Goal: Browse casually: Explore the website without a specific task or goal

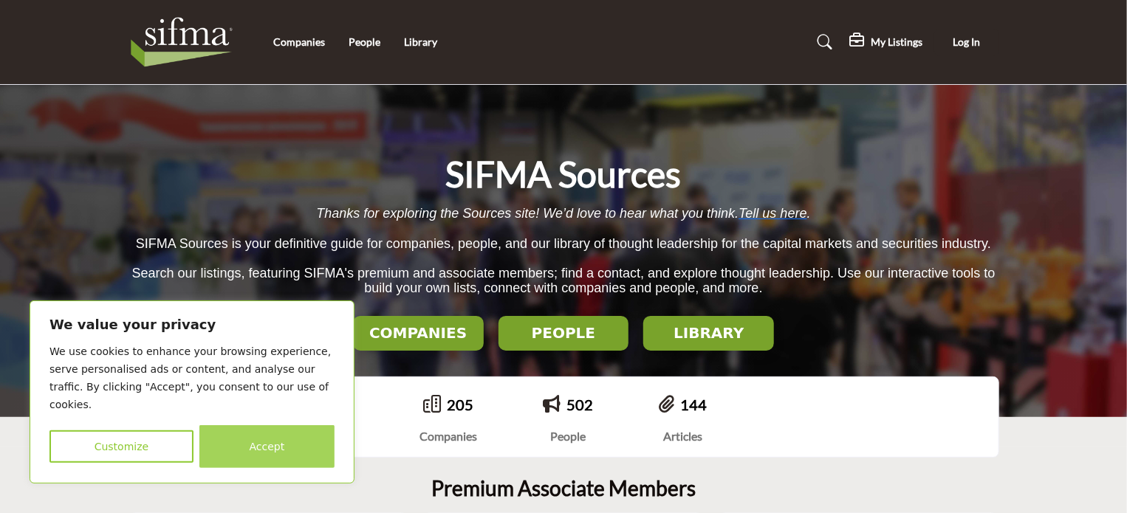
click at [314, 445] on button "Accept" at bounding box center [266, 447] width 135 height 43
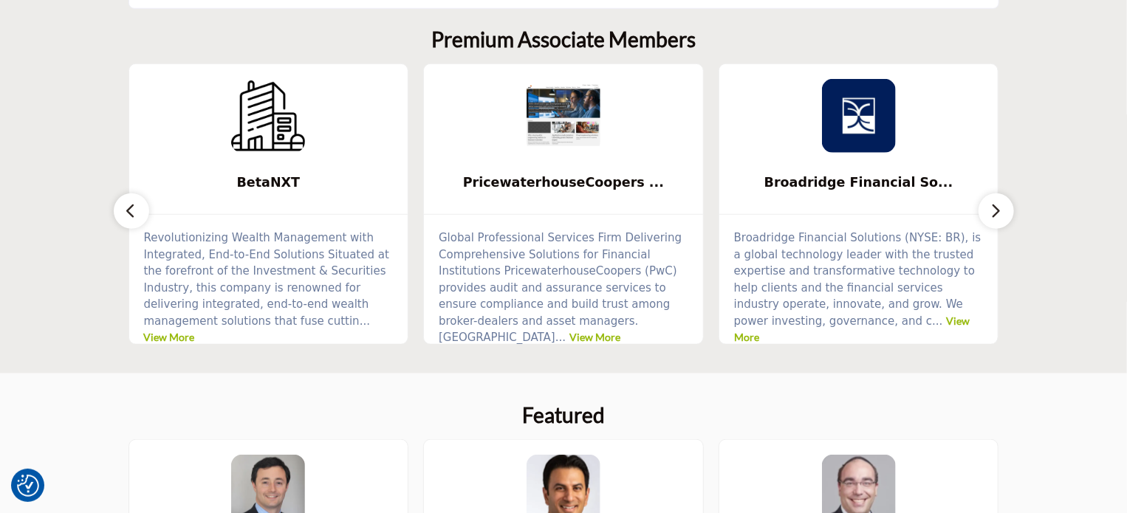
click at [996, 195] on button "button" at bounding box center [996, 211] width 35 height 35
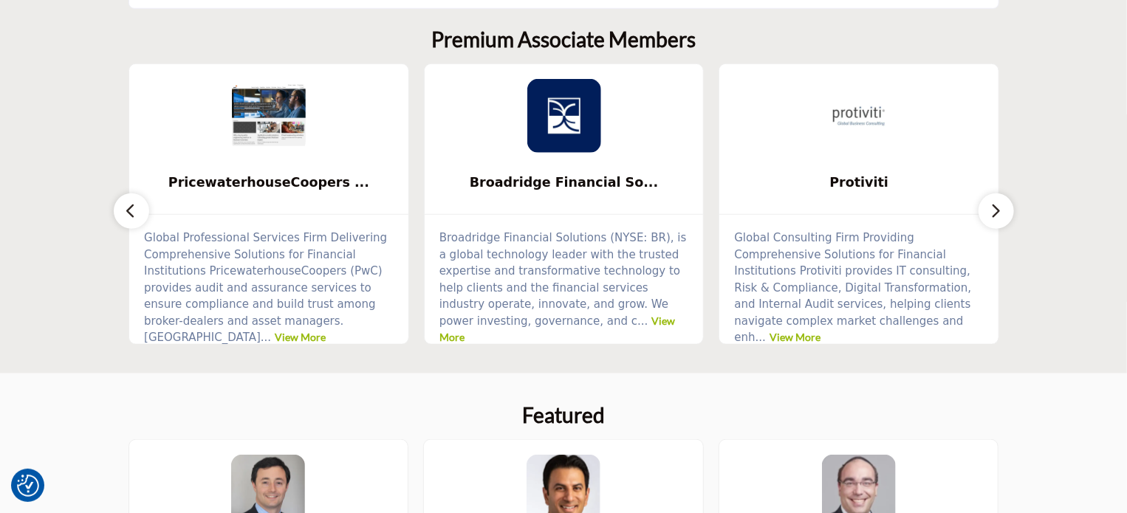
click at [996, 195] on button "button" at bounding box center [996, 211] width 35 height 35
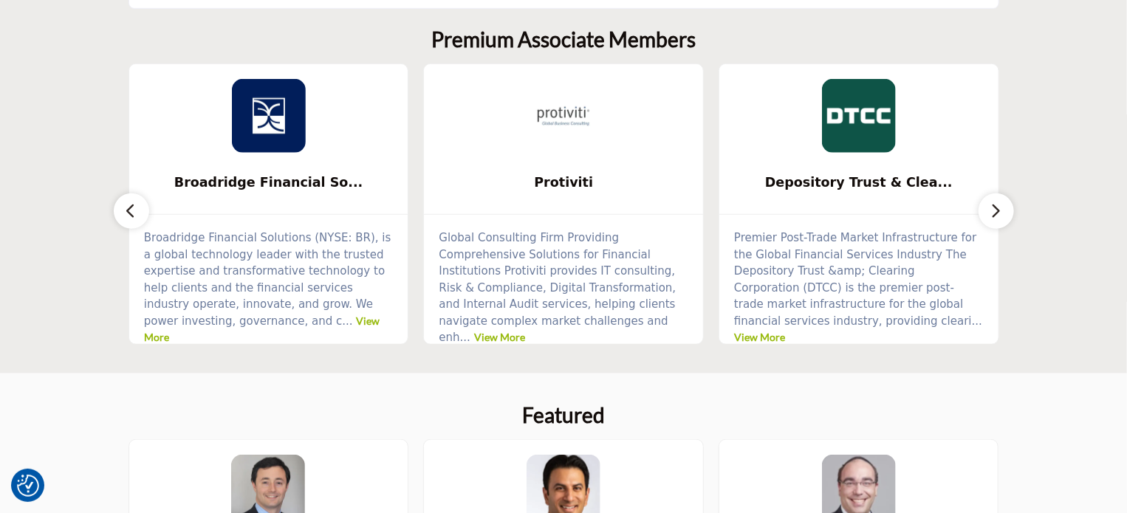
click at [996, 195] on button "button" at bounding box center [996, 211] width 35 height 35
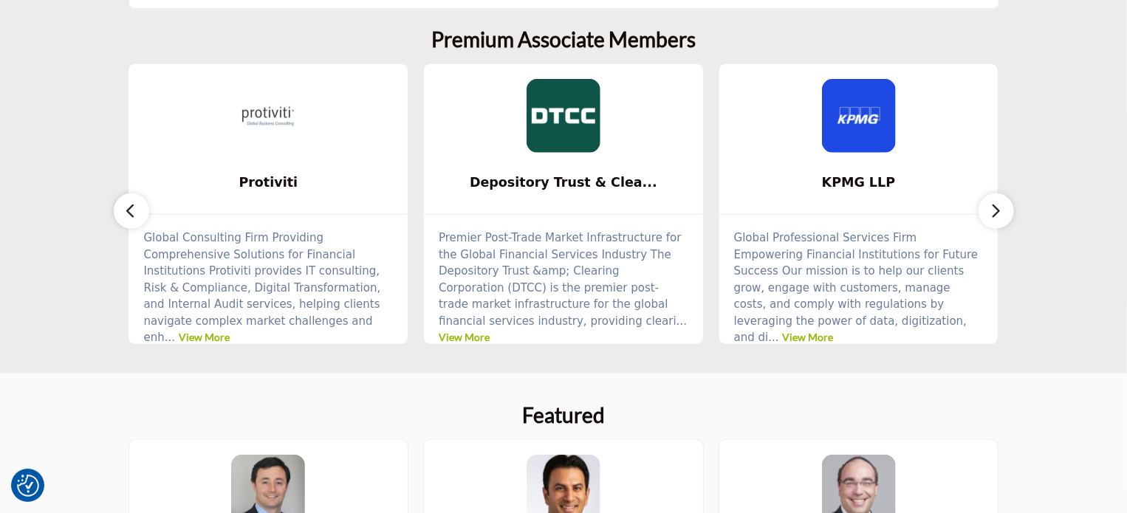
click at [996, 195] on button "button" at bounding box center [996, 211] width 35 height 35
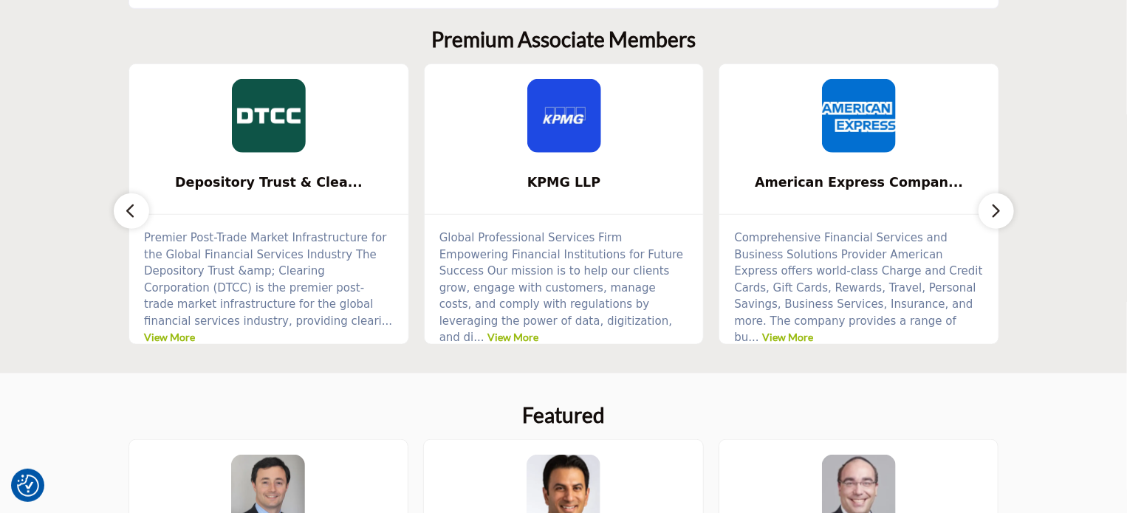
click at [996, 195] on button "button" at bounding box center [996, 211] width 35 height 35
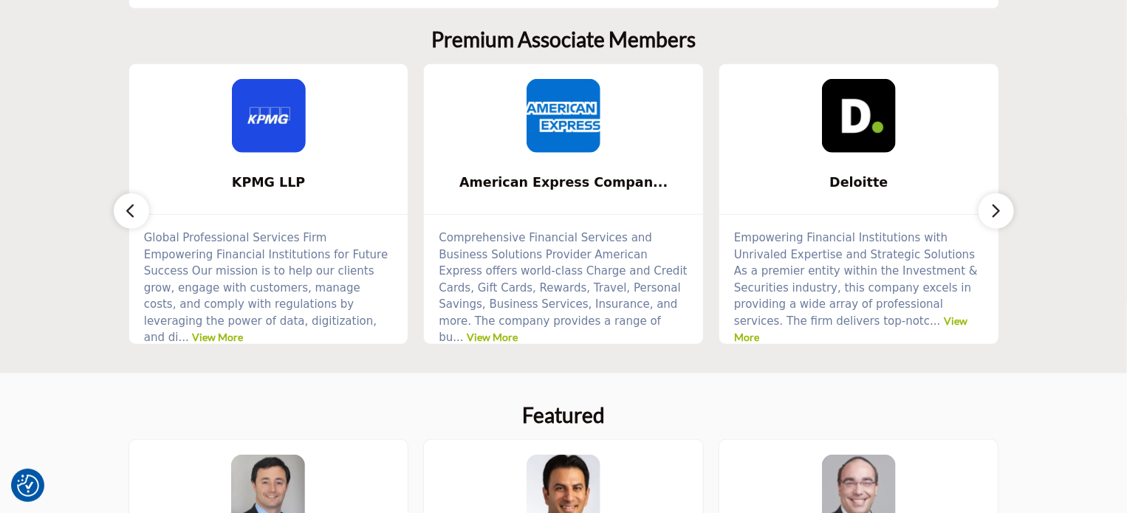
click at [996, 195] on button "button" at bounding box center [996, 211] width 35 height 35
